Goal: Task Accomplishment & Management: Use online tool/utility

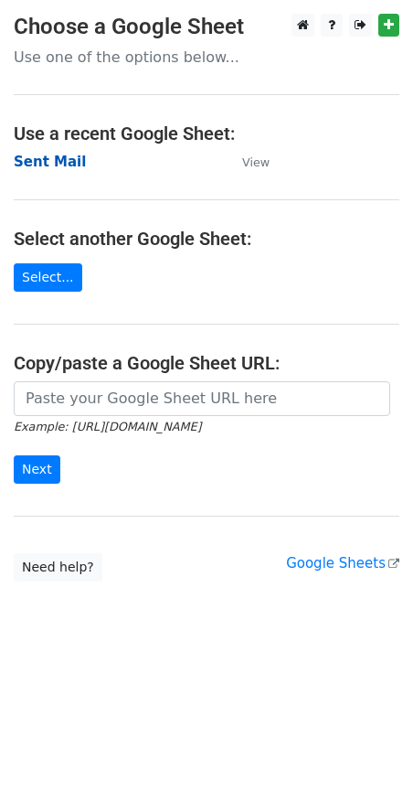
click at [68, 164] on strong "Sent Mail" at bounding box center [50, 162] width 72 height 16
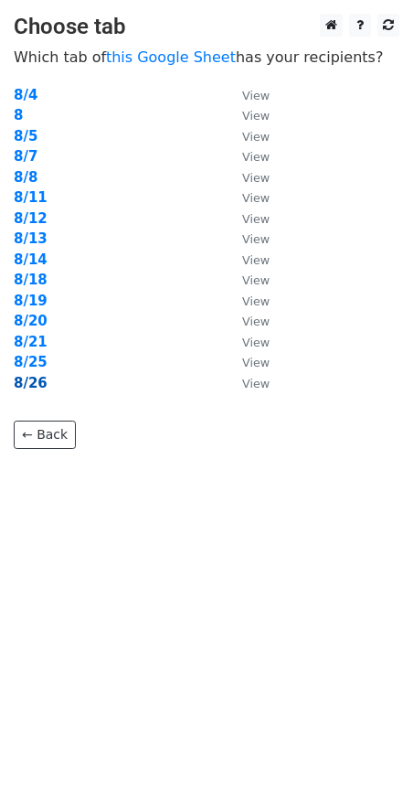
click at [25, 388] on strong "8/26" at bounding box center [31, 383] width 34 height 16
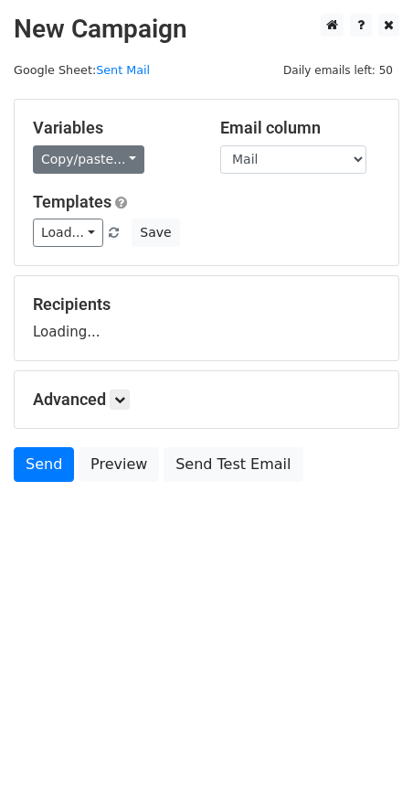
click at [111, 164] on link "Copy/paste..." at bounding box center [89, 159] width 112 height 28
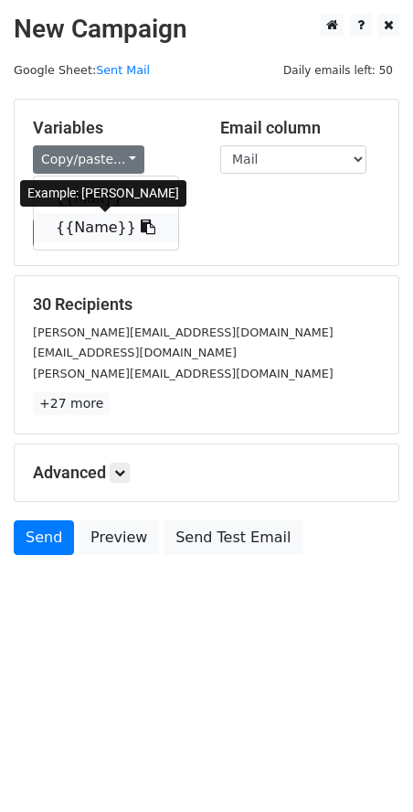
click at [108, 234] on link "{{Name}}" at bounding box center [106, 227] width 144 height 29
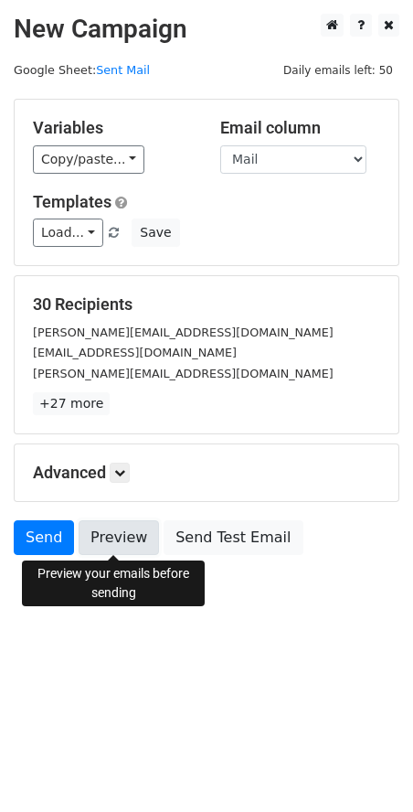
click at [131, 539] on link "Preview" at bounding box center [119, 537] width 80 height 35
click at [125, 467] on icon at bounding box center [119, 472] width 11 height 11
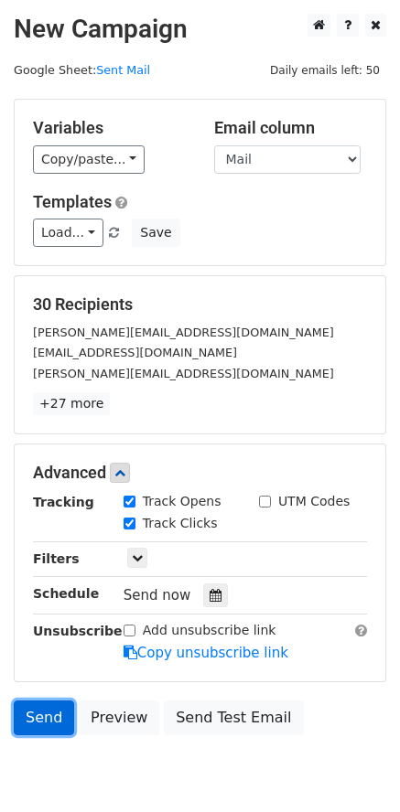
click at [41, 720] on link "Send" at bounding box center [44, 717] width 60 height 35
